Goal: Task Accomplishment & Management: Complete application form

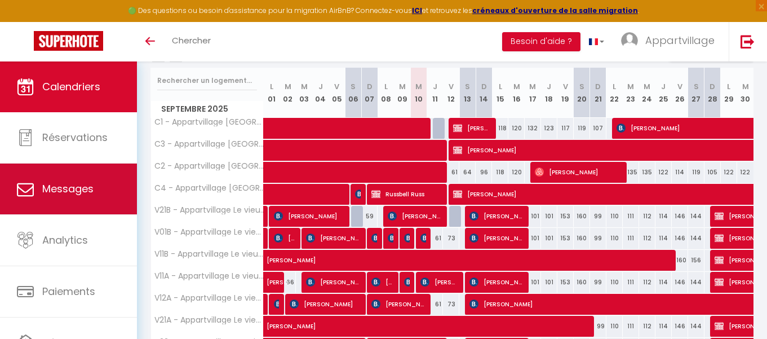
click at [74, 204] on link "Messages" at bounding box center [68, 188] width 137 height 51
select select "message"
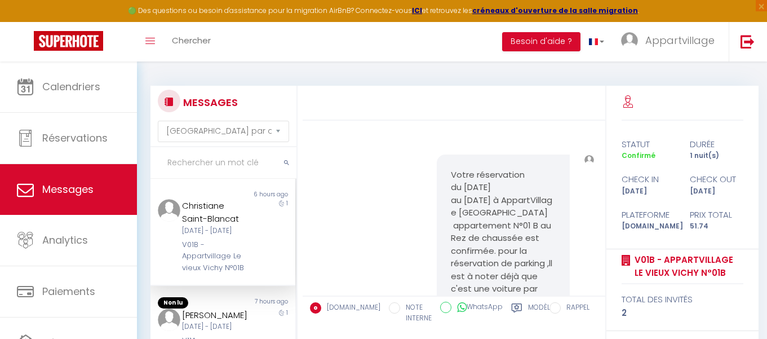
scroll to position [5372, 0]
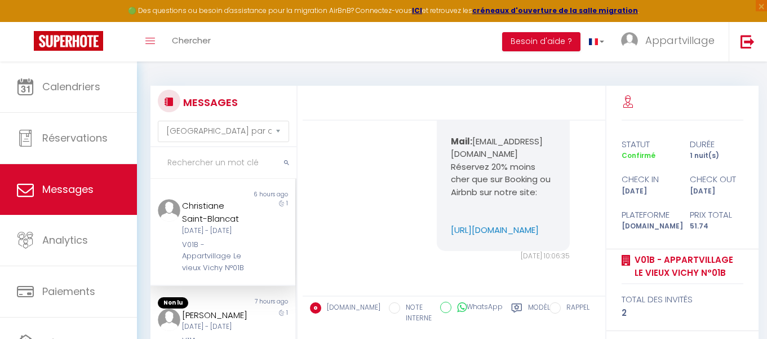
click at [235, 225] on div "[DATE] - [DATE]" at bounding box center [217, 230] width 70 height 11
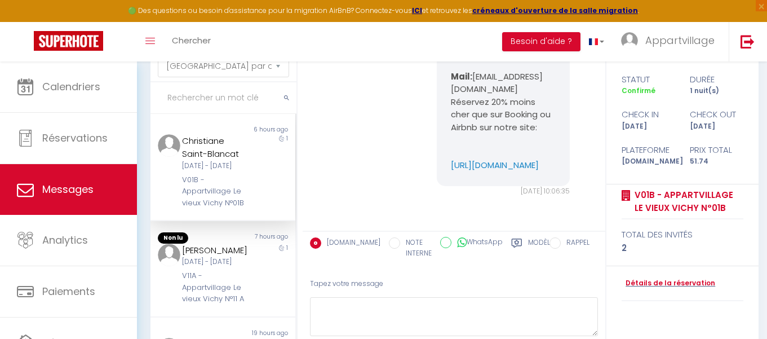
scroll to position [68, 0]
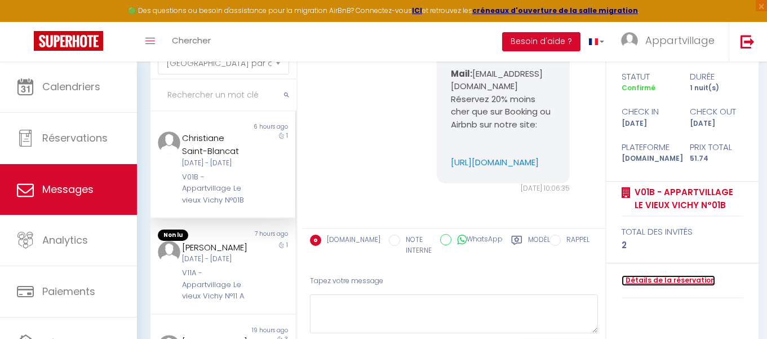
click at [642, 276] on link "Détails de la réservation" at bounding box center [669, 280] width 94 height 11
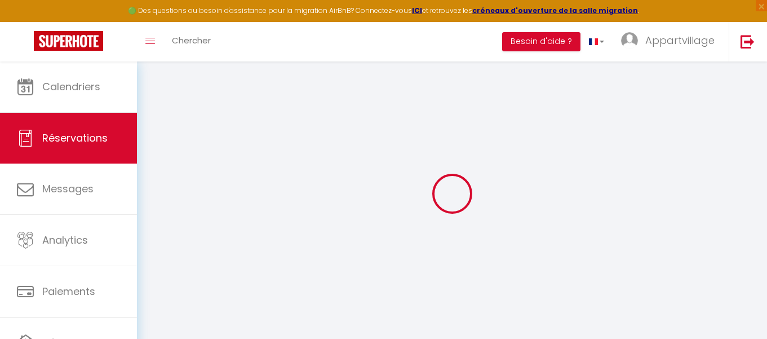
type input "[PERSON_NAME]"
type input "[GEOGRAPHIC_DATA]"
type input "[EMAIL_ADDRESS][DOMAIN_NAME]"
type input "[PHONE_NUMBER]"
type input "."
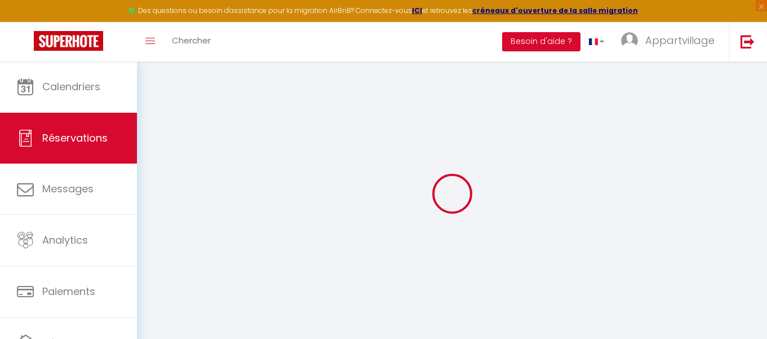
select select "FR"
type input "8.38"
select select "57370"
select select "1"
select select
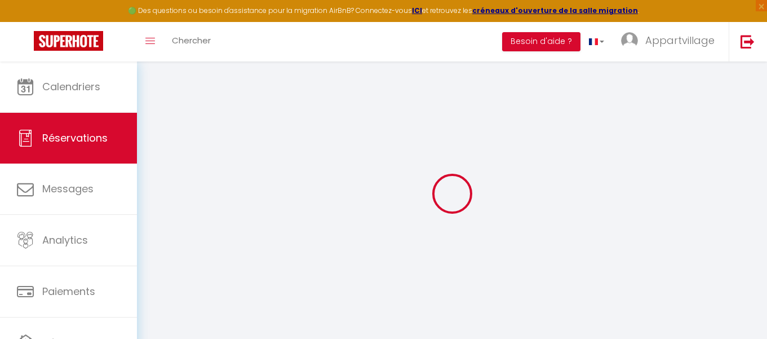
select select
type input "2"
select select "12"
select select "14"
type input "49.28"
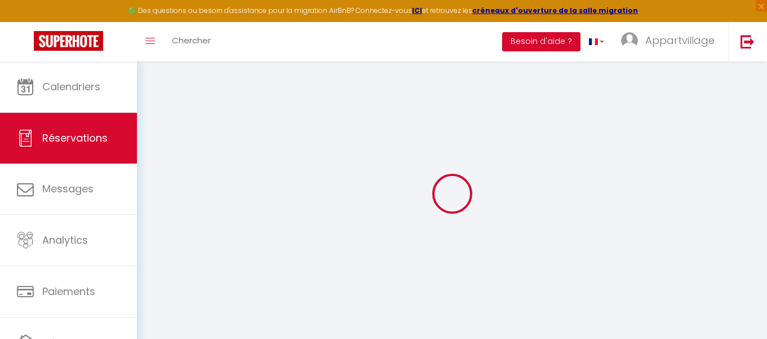
checkbox input "false"
type input "0"
select select "2"
type input "0"
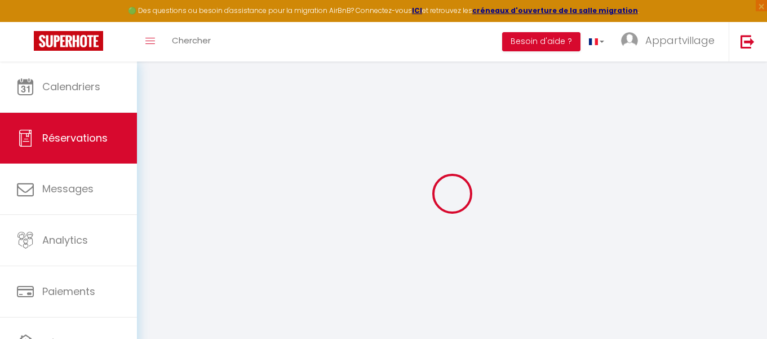
type input "0"
select select
checkbox input "false"
select select
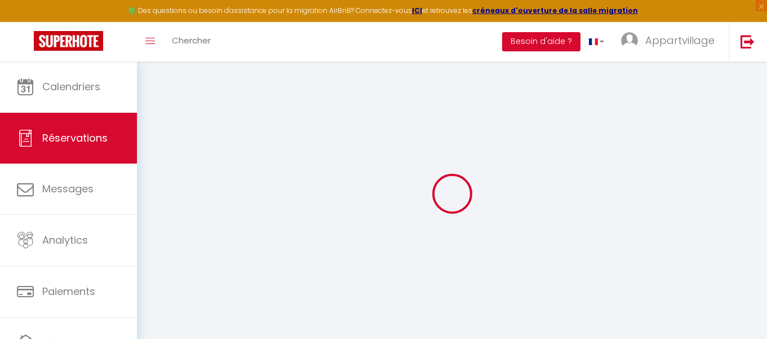
select select
checkbox input "false"
select select
checkbox input "false"
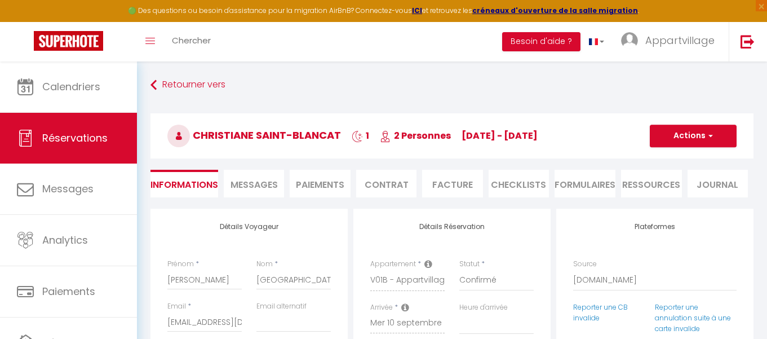
type input "2.46"
select select
checkbox input "false"
select select
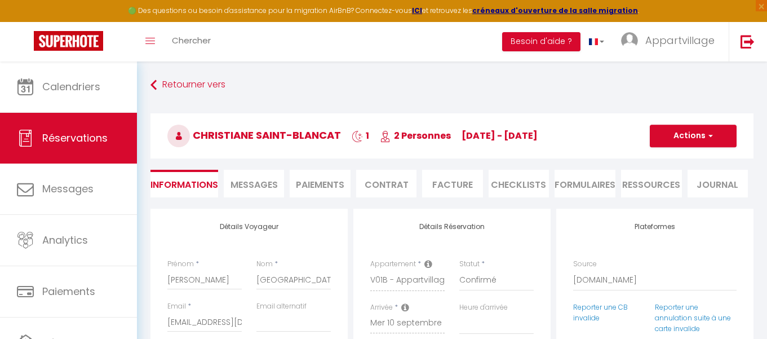
select select
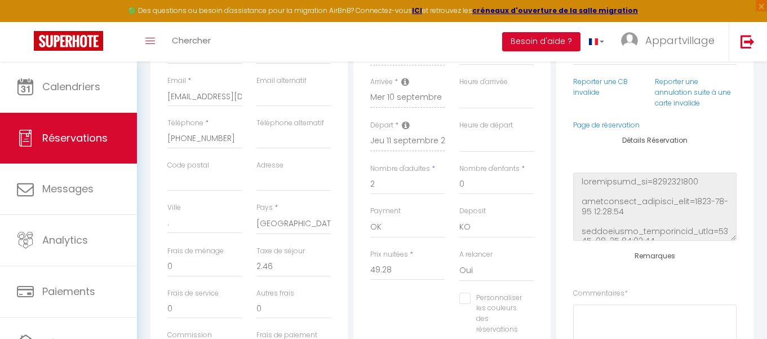
scroll to position [248, 0]
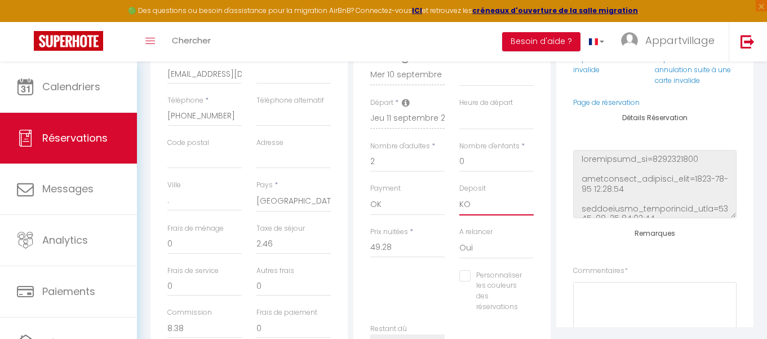
click at [483, 203] on select "OK KO" at bounding box center [496, 204] width 74 height 21
select select "15"
select select
checkbox input "false"
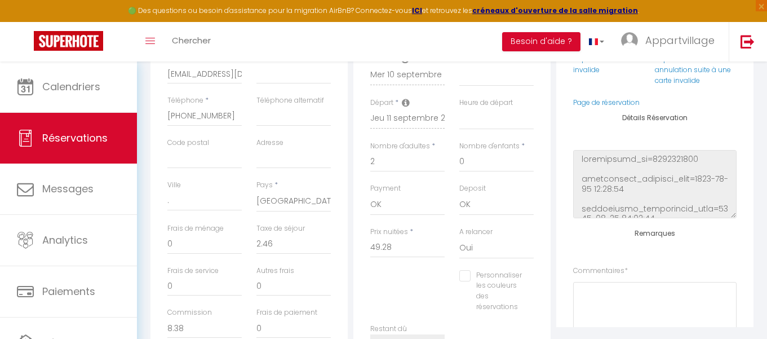
click at [735, 267] on div "Commentaires *" at bounding box center [654, 308] width 163 height 85
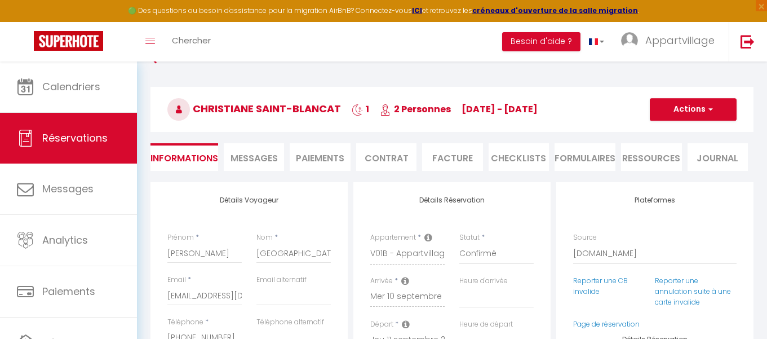
scroll to position [0, 0]
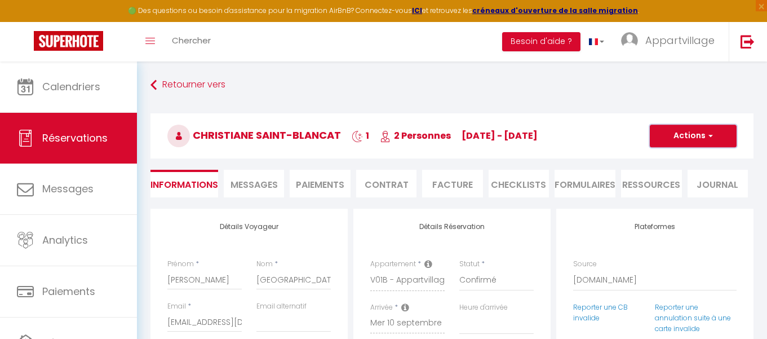
click at [714, 136] on button "Actions" at bounding box center [693, 136] width 87 height 23
click at [666, 161] on link "Enregistrer" at bounding box center [682, 160] width 89 height 15
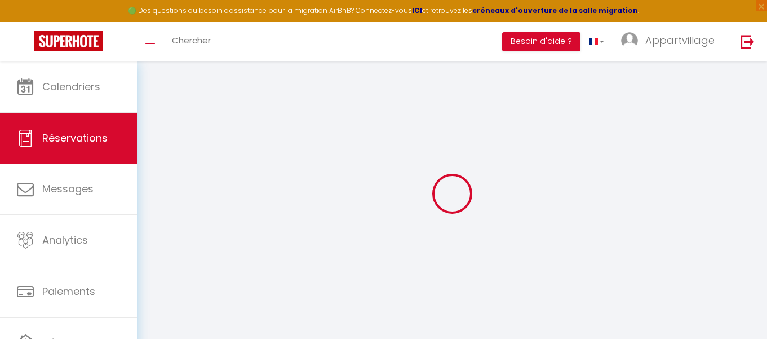
select select "not_cancelled"
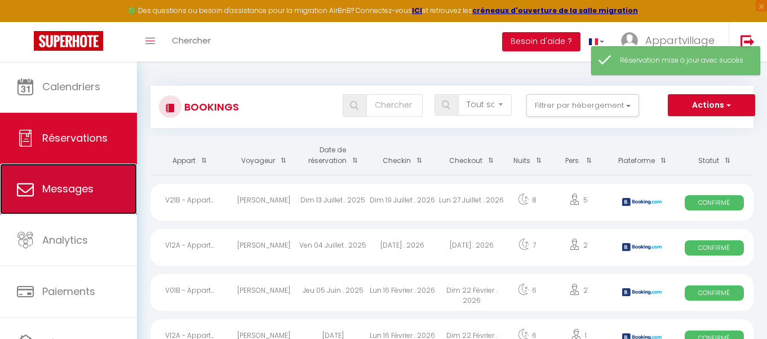
click at [61, 179] on link "Messages" at bounding box center [68, 188] width 137 height 51
select select "message"
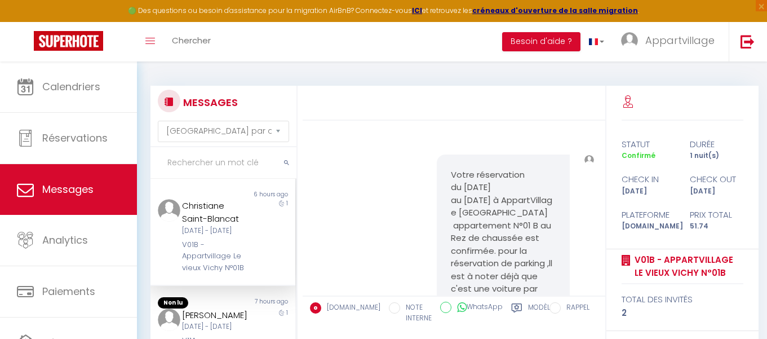
scroll to position [5372, 0]
